Goal: Communication & Community: Answer question/provide support

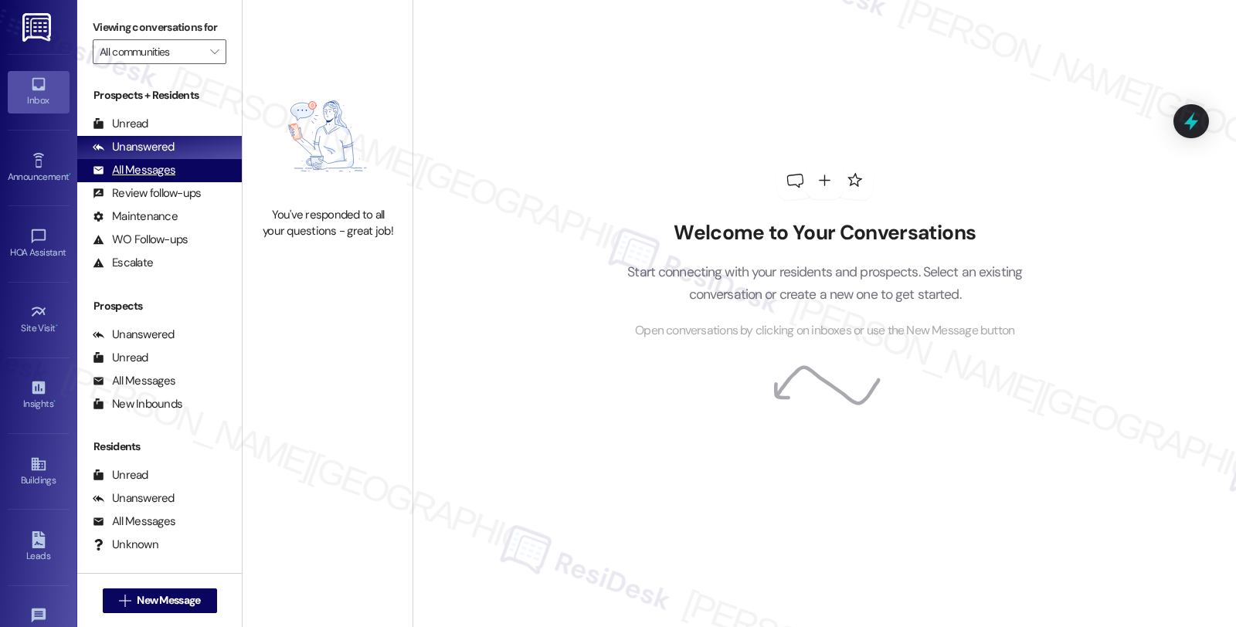
click at [172, 178] on div "All Messages" at bounding box center [134, 170] width 83 height 16
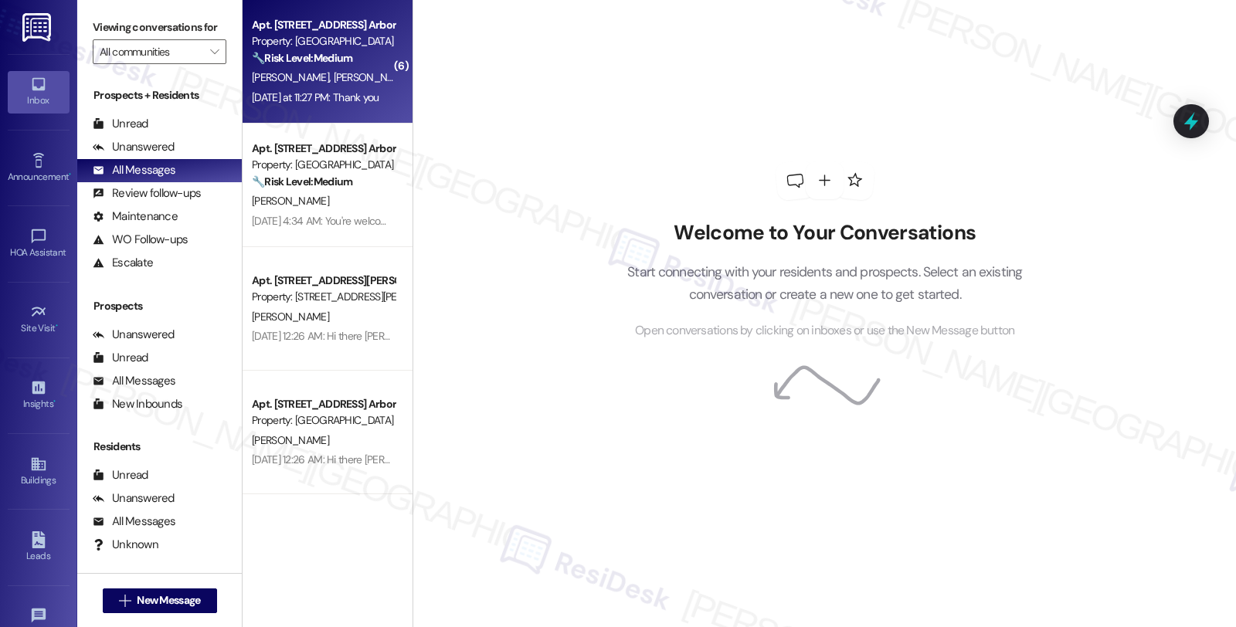
click at [334, 80] on span "[PERSON_NAME]" at bounding box center [372, 77] width 77 height 14
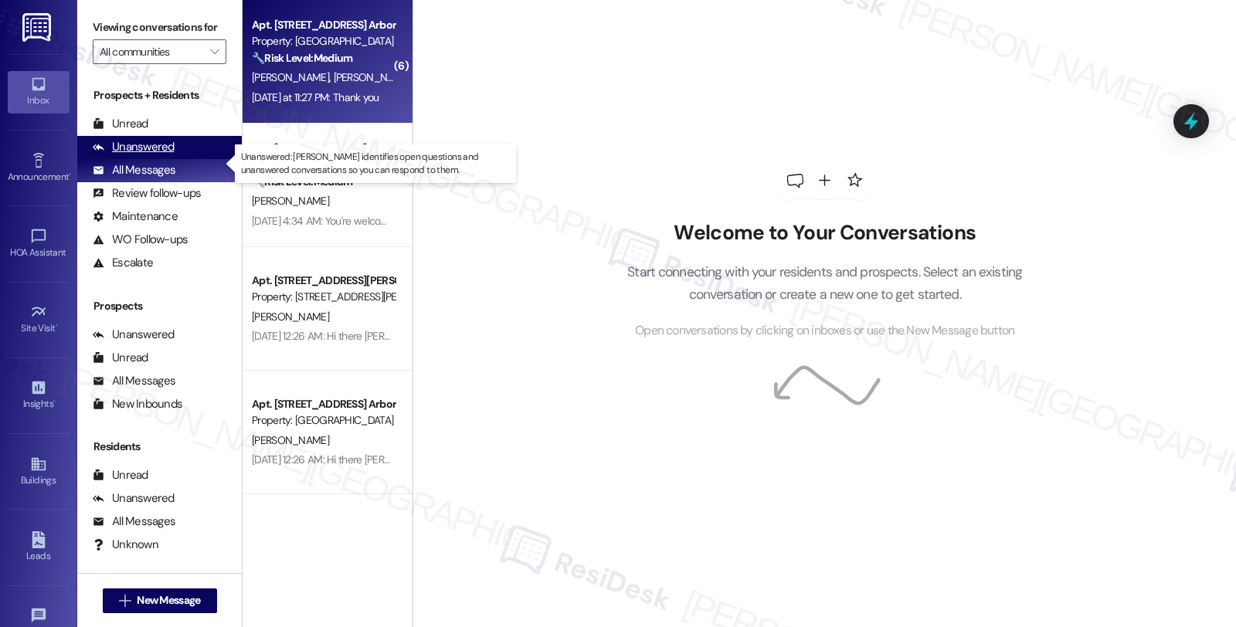
click at [159, 155] on div "Unanswered" at bounding box center [134, 147] width 82 height 16
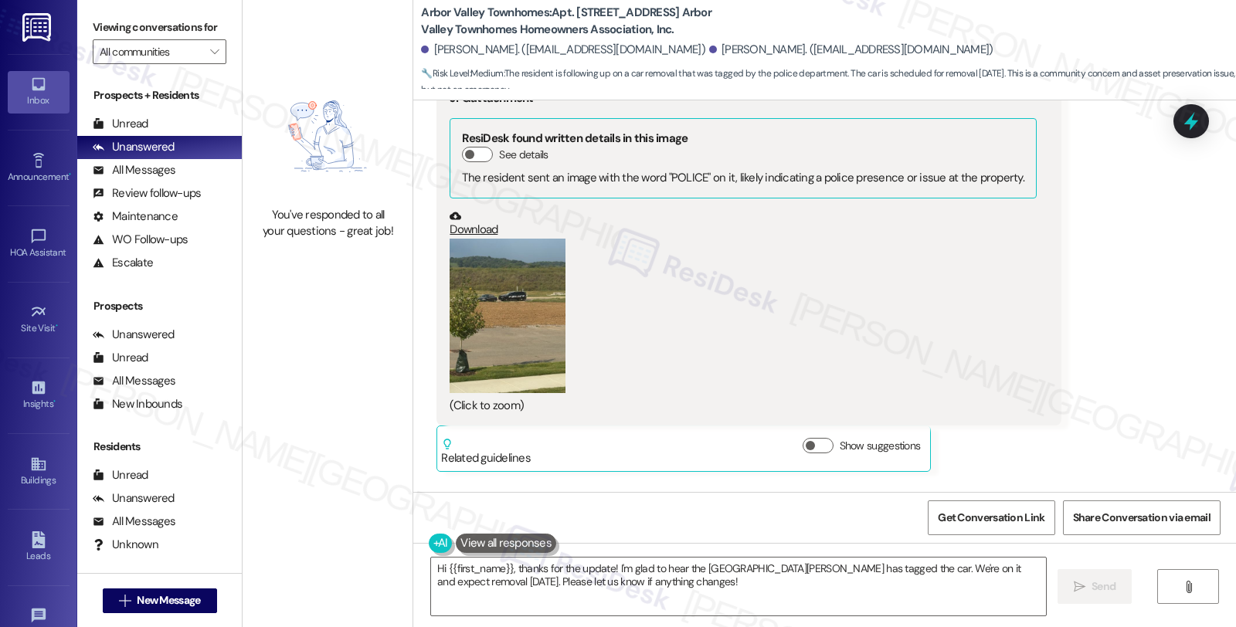
scroll to position [6330, 0]
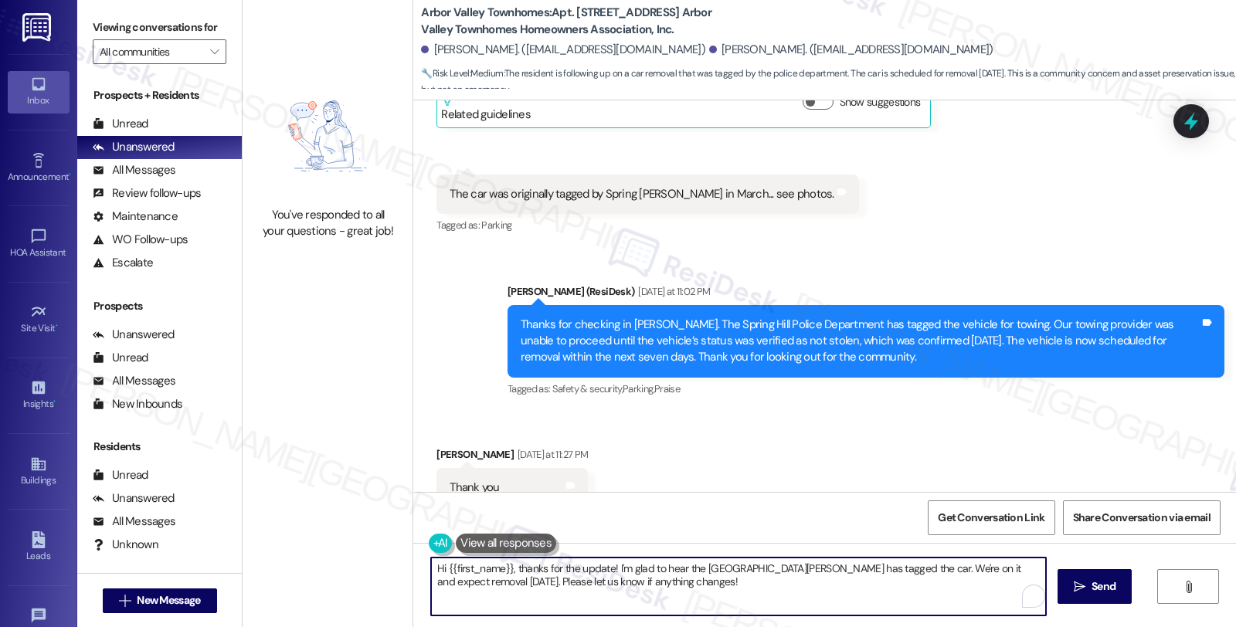
click at [365, 531] on div "You've responded to all your questions - great job! Arbor Valley Townhomes: Apt…" at bounding box center [740, 313] width 994 height 627
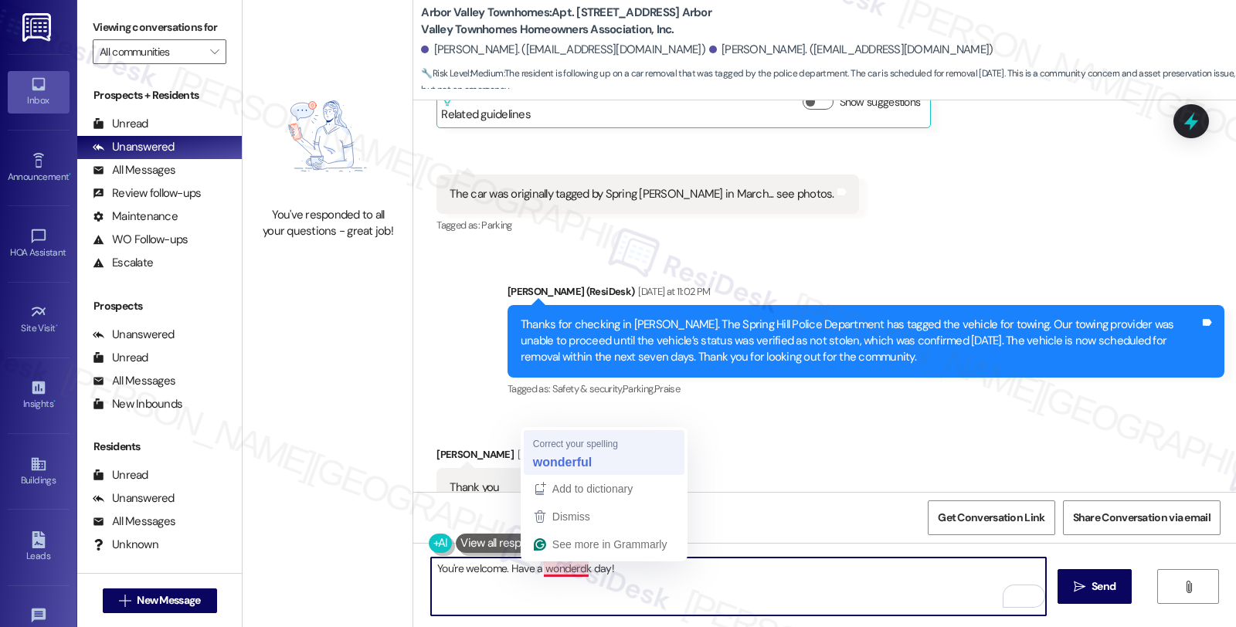
type textarea "You're welcome. Have a wonderful day!"
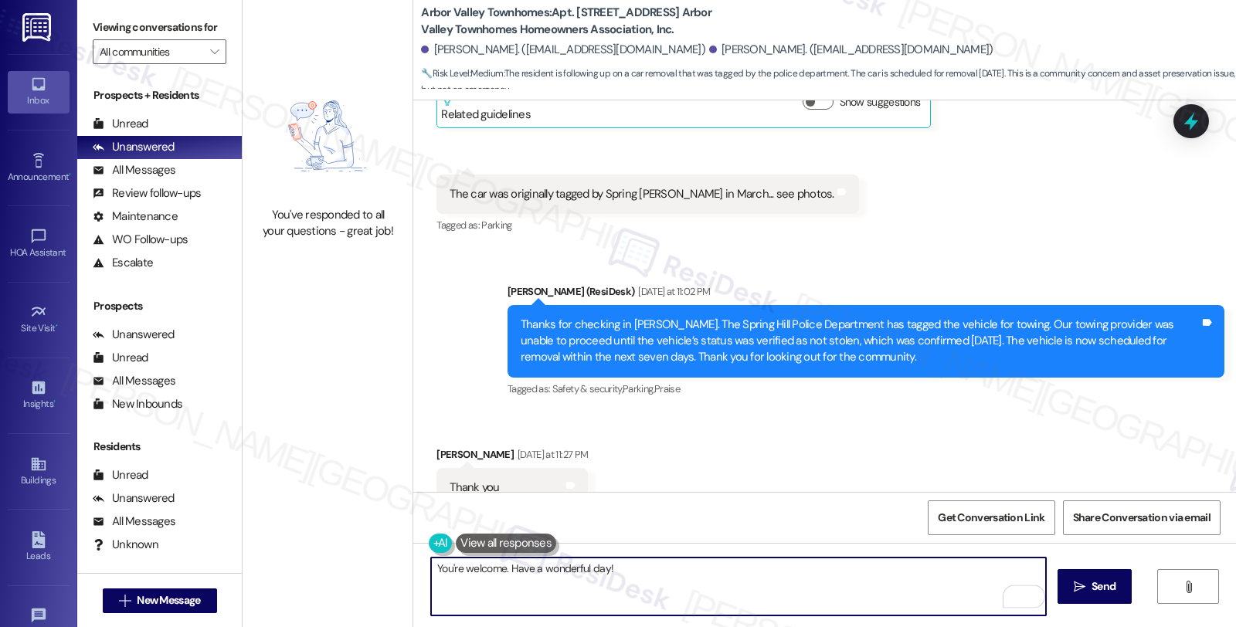
click at [654, 581] on textarea "You're welcome. Have a wonderful day!" at bounding box center [738, 587] width 615 height 58
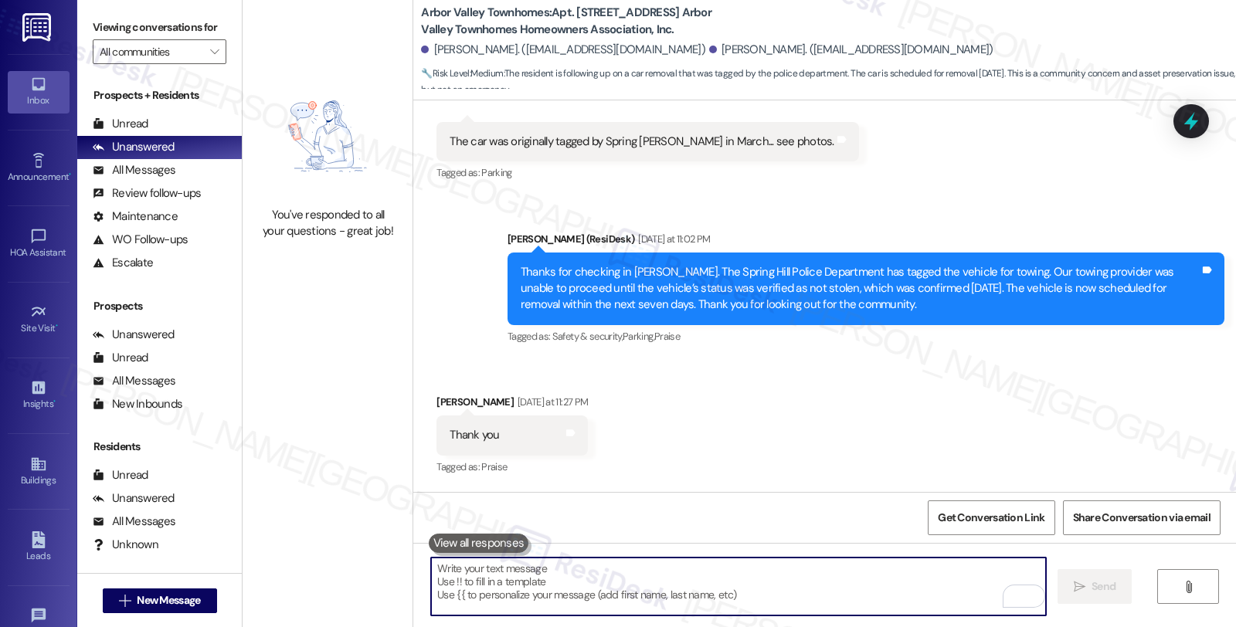
scroll to position [6437, 0]
